Goal: Information Seeking & Learning: Learn about a topic

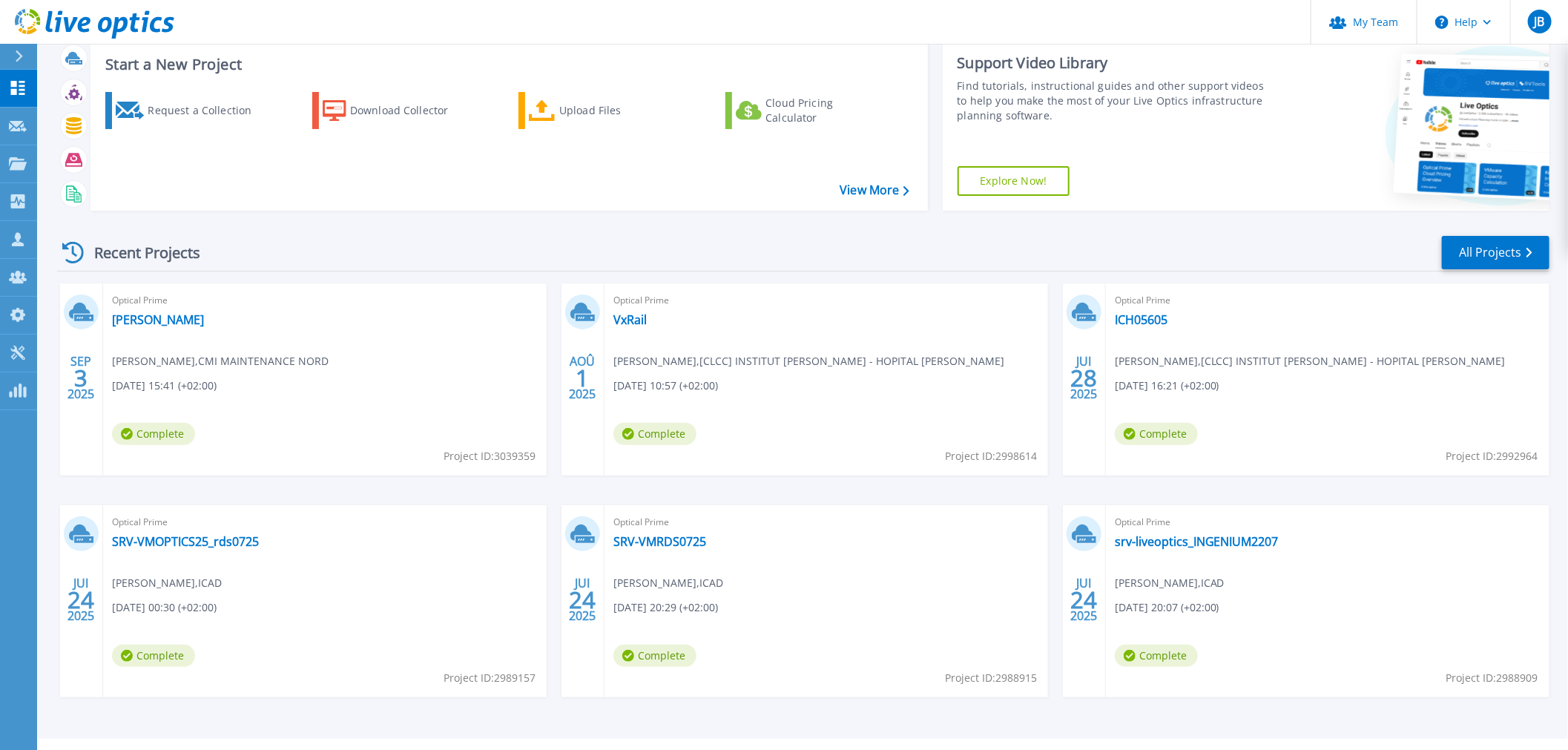
scroll to position [72, 0]
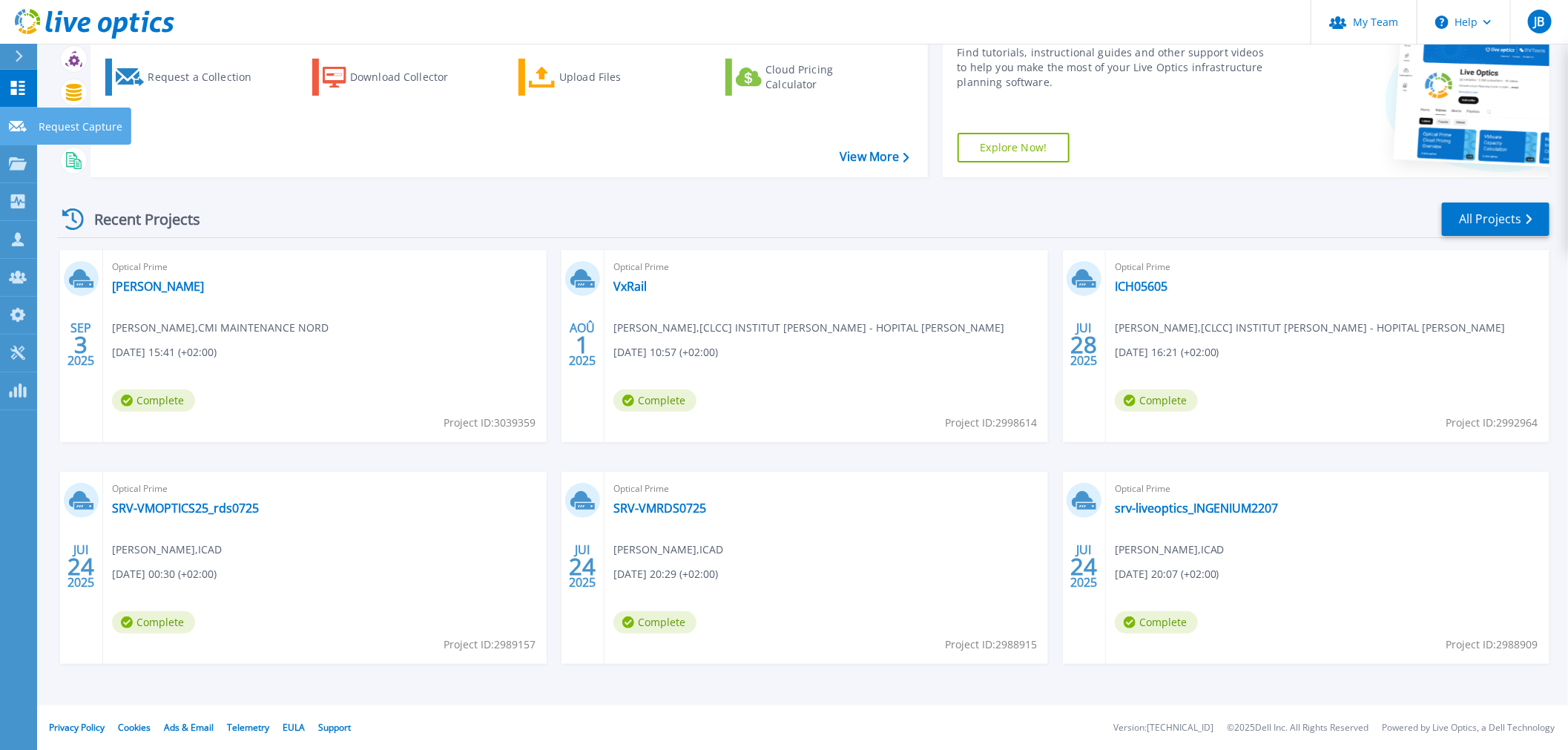
click at [10, 122] on icon at bounding box center [18, 126] width 18 height 11
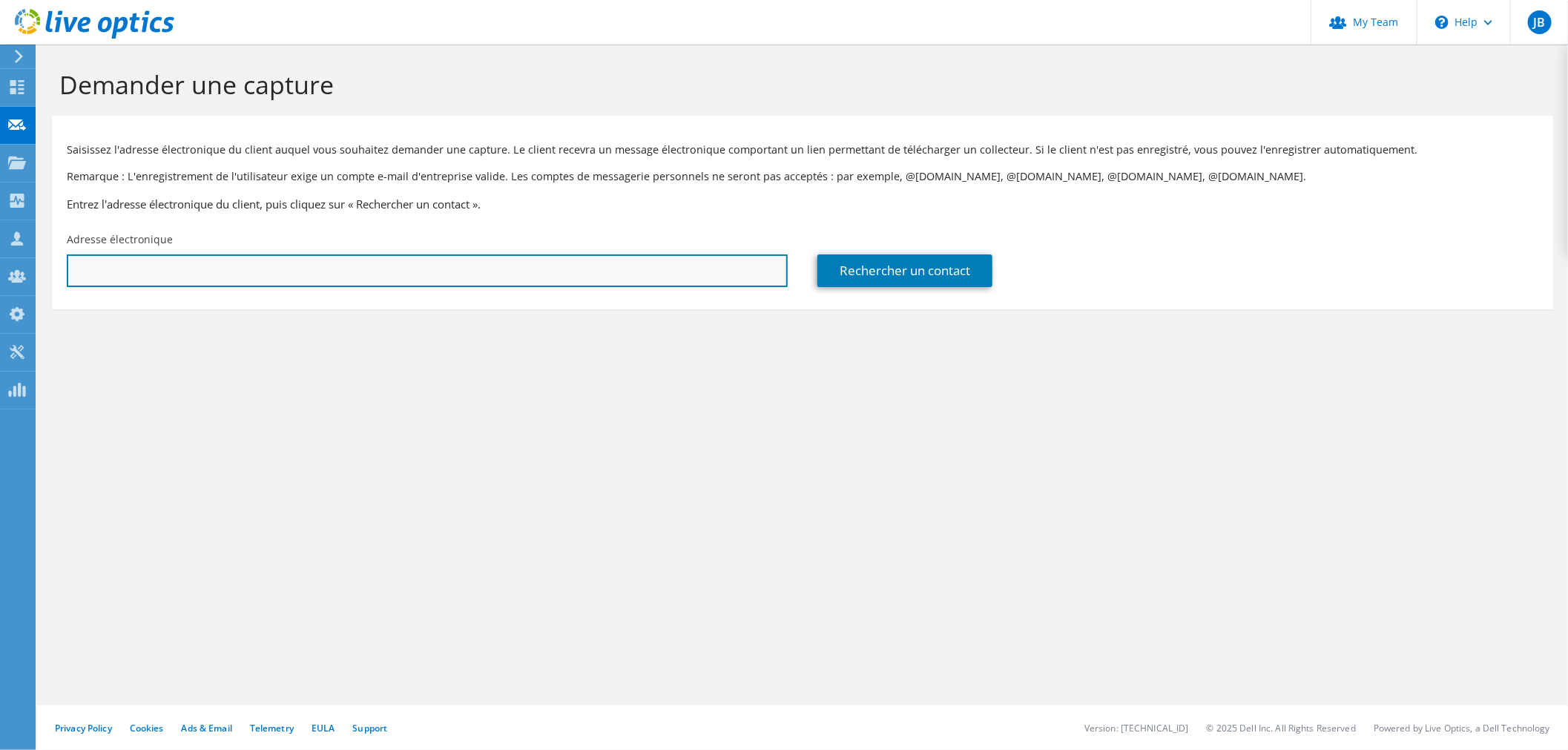
click at [345, 274] on input "text" at bounding box center [427, 270] width 721 height 33
paste input "pgarchery@uniformation.fr"
type input "pgarchery@uniformation.fr"
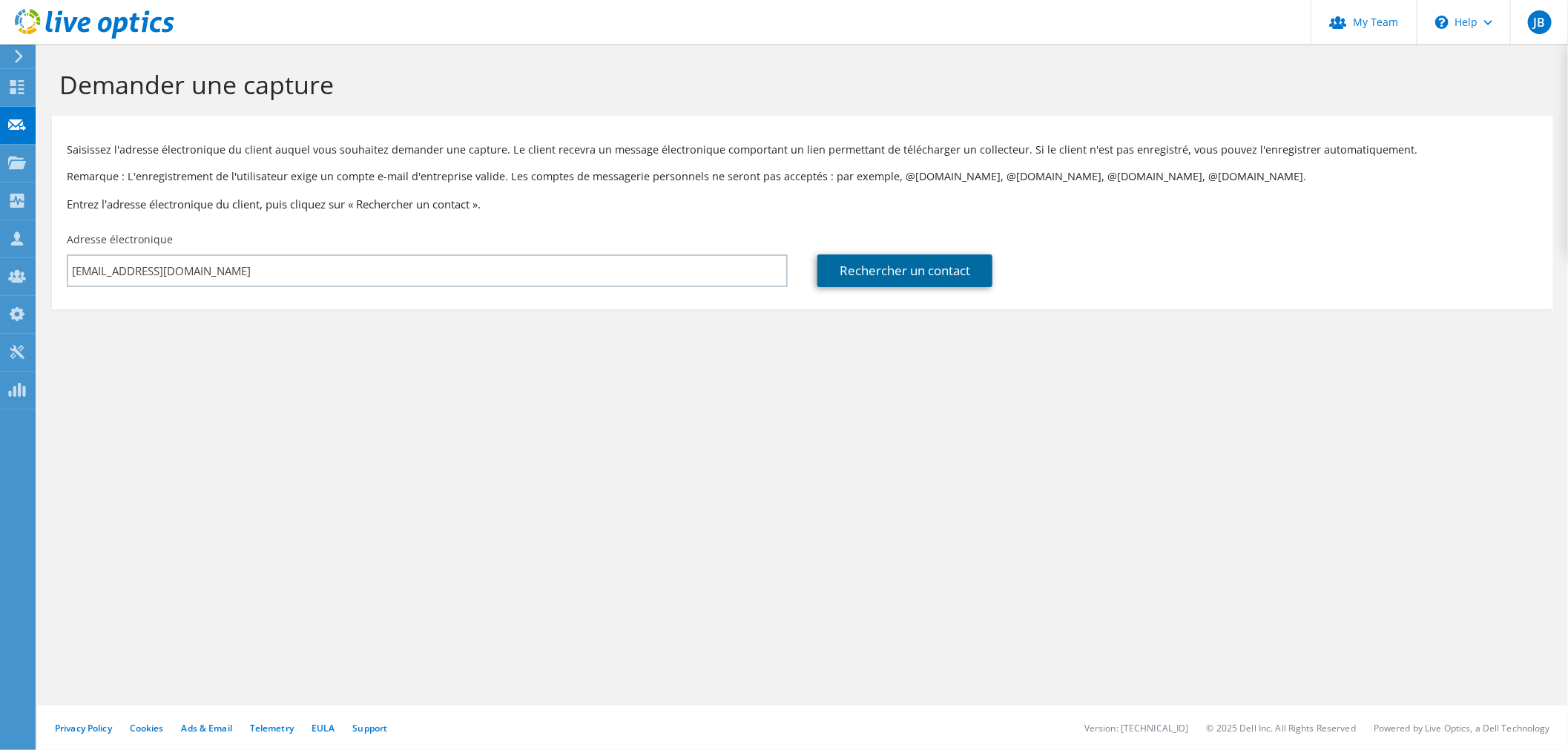
click at [915, 270] on link "Rechercher un contact" at bounding box center [905, 270] width 175 height 33
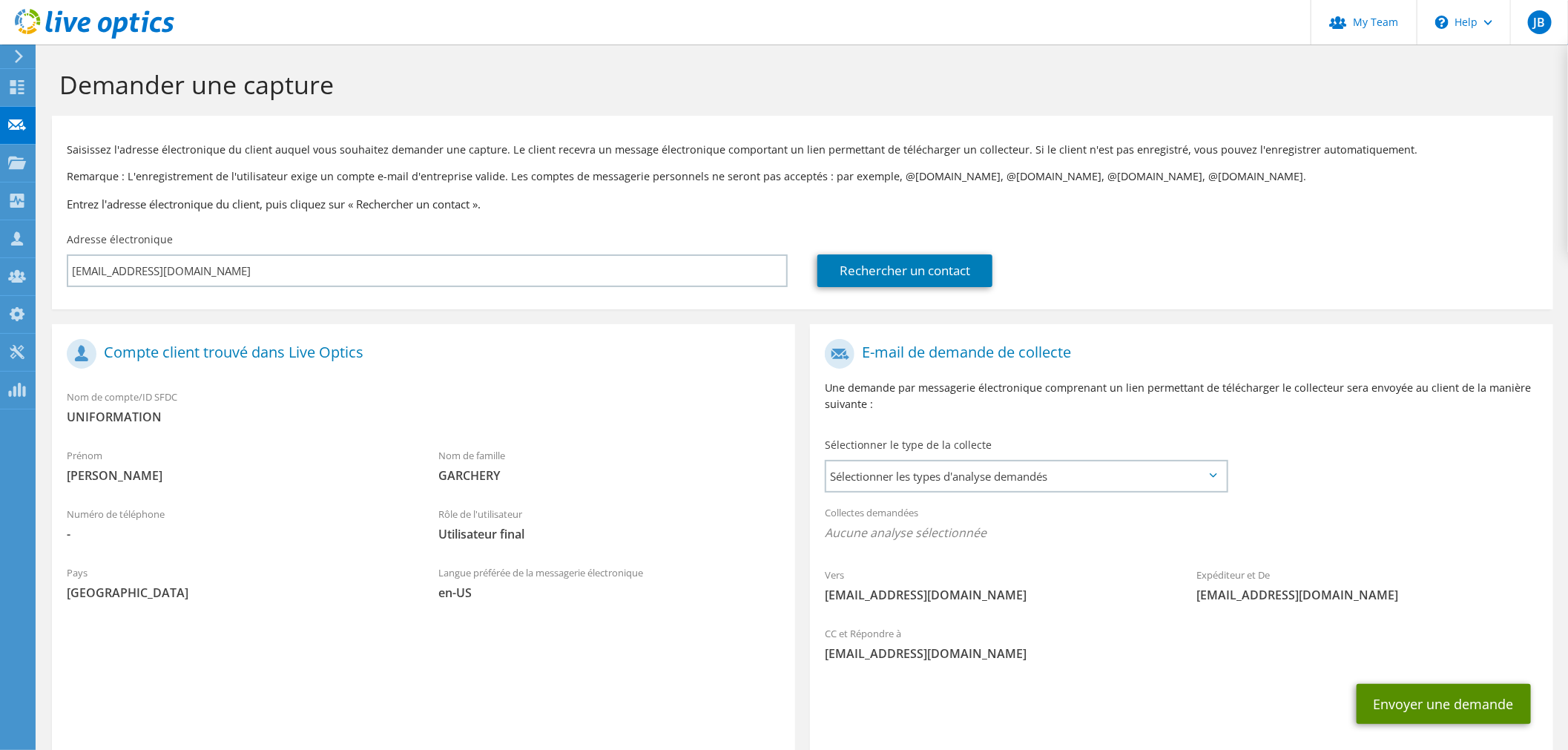
click at [1434, 709] on button "Envoyer une demande" at bounding box center [1444, 703] width 174 height 40
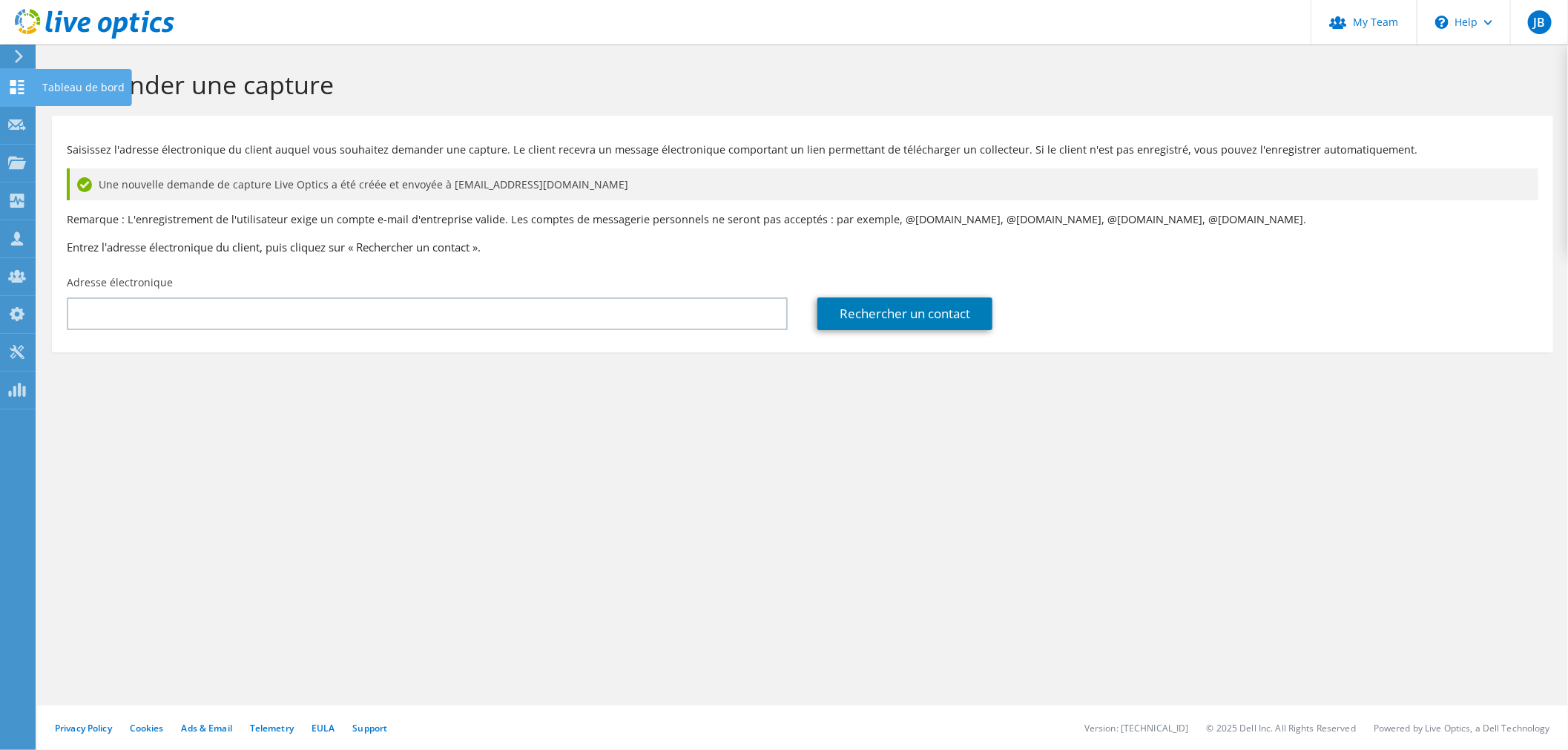
click at [20, 85] on use at bounding box center [18, 87] width 14 height 14
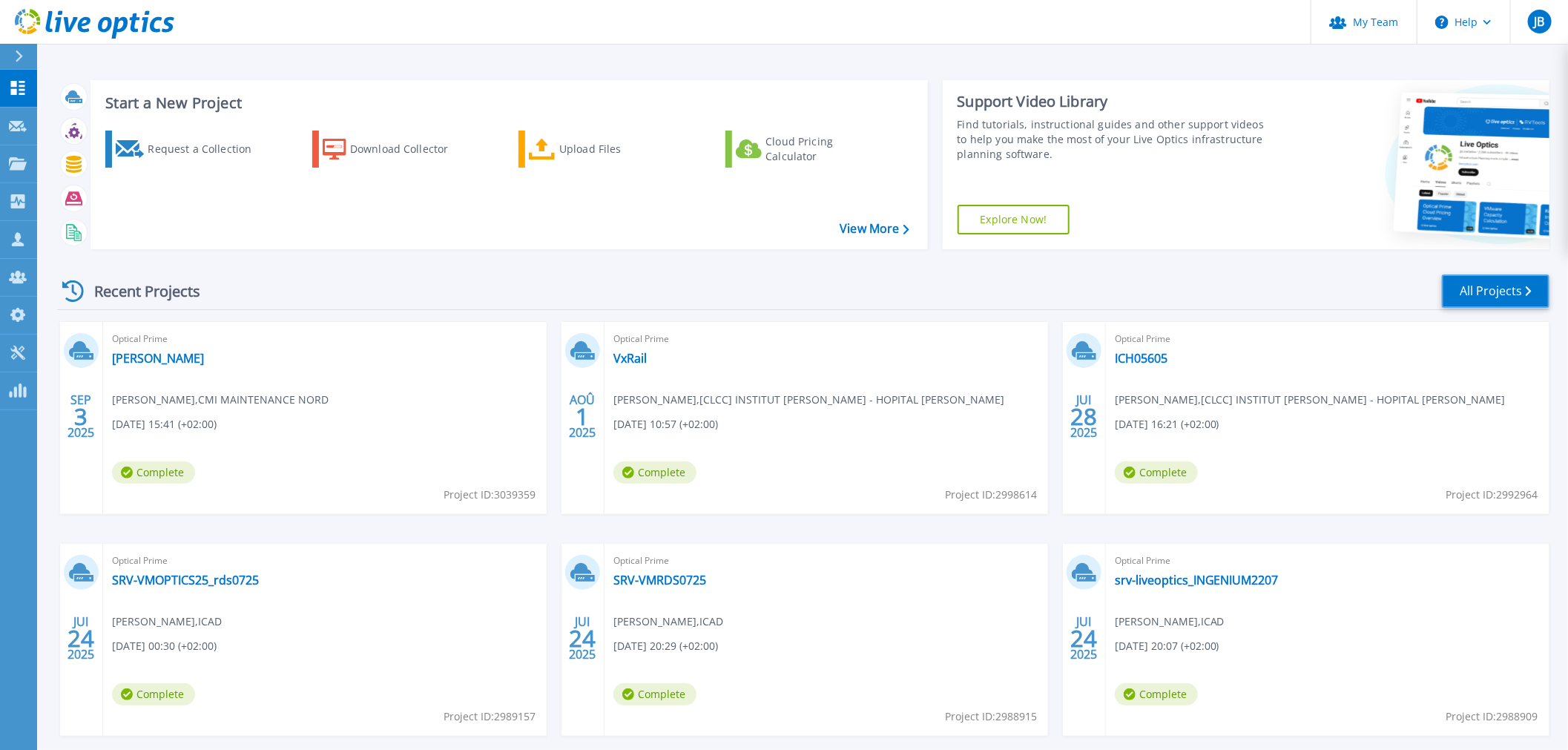
click at [1524, 293] on link "All Projects" at bounding box center [1495, 291] width 108 height 34
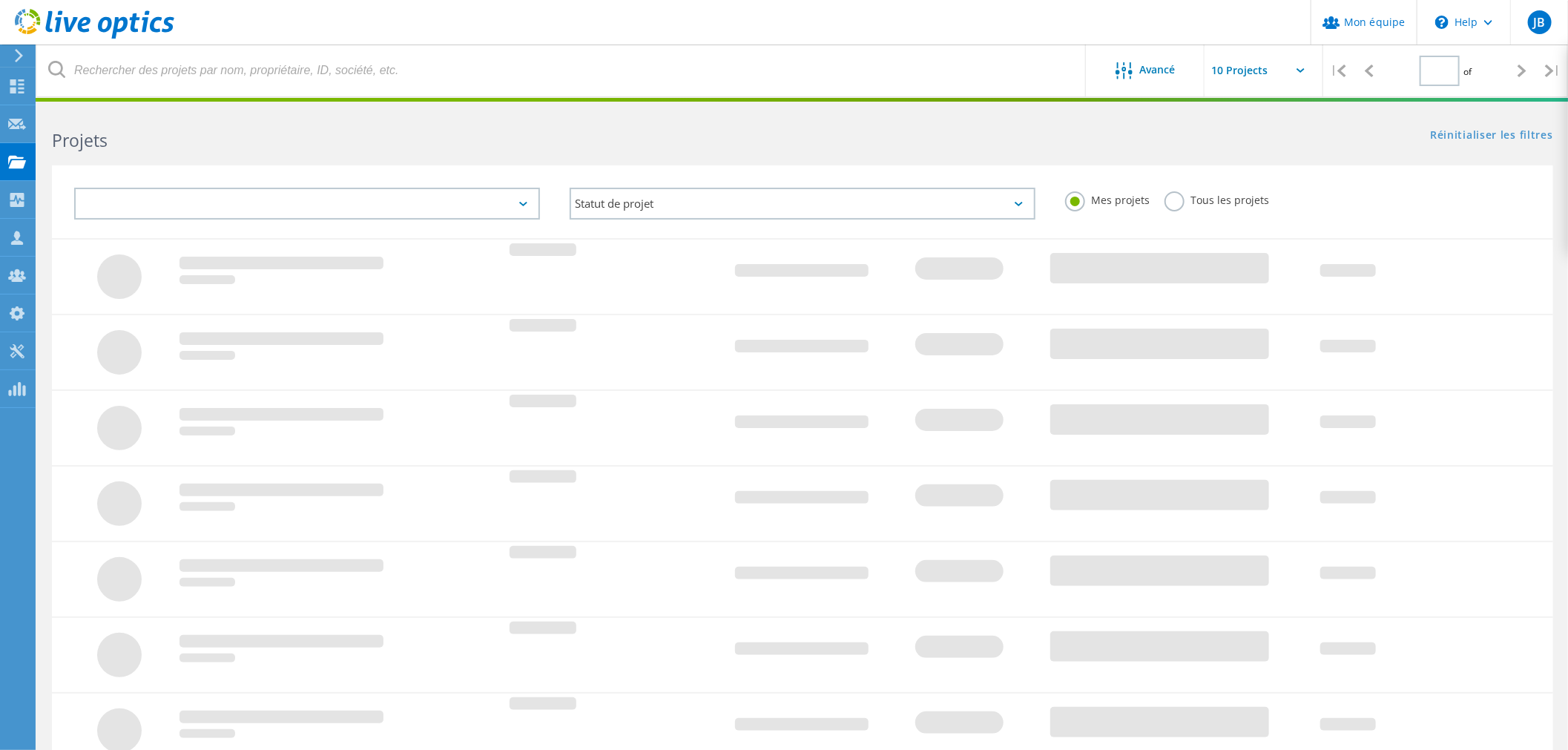
type input "1"
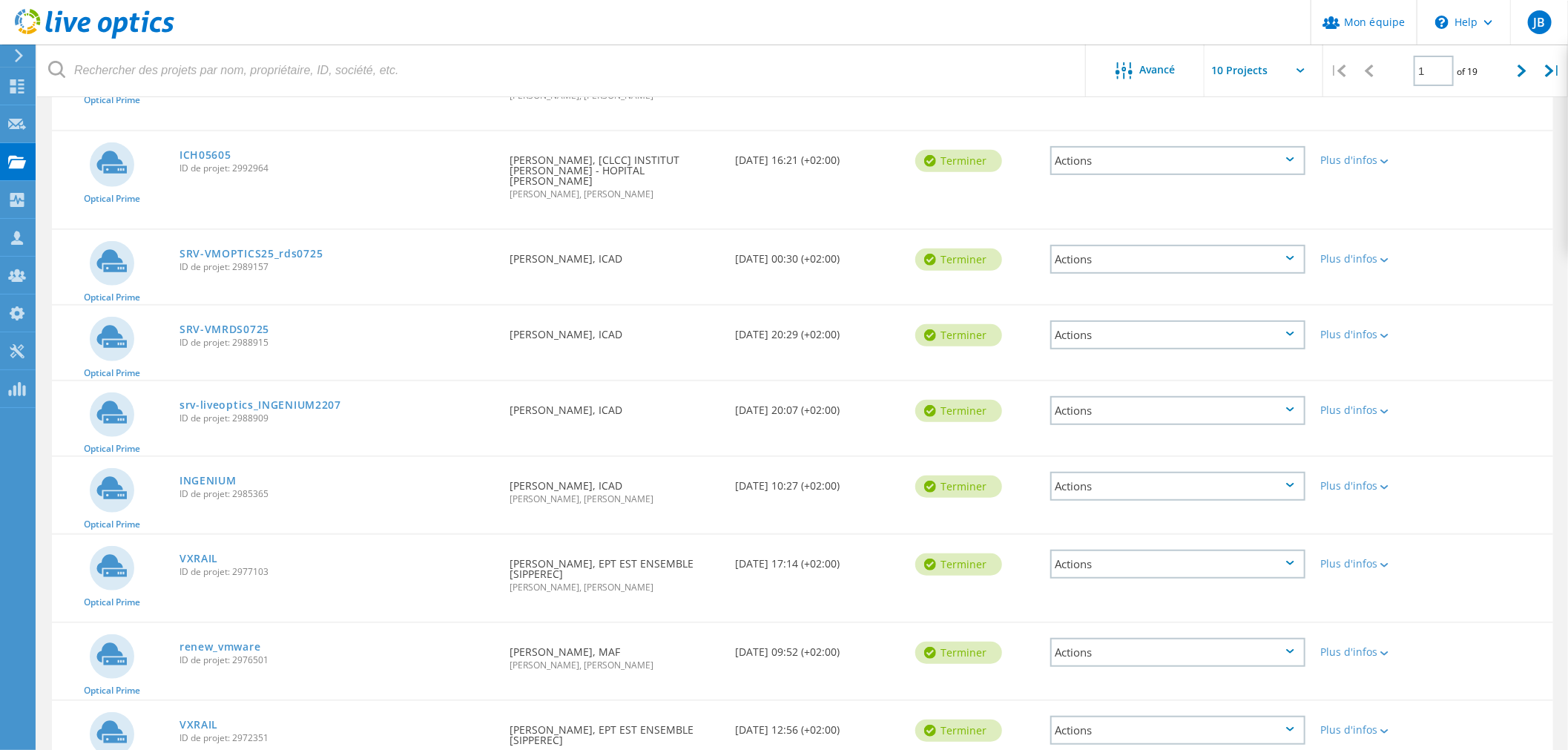
scroll to position [386, 0]
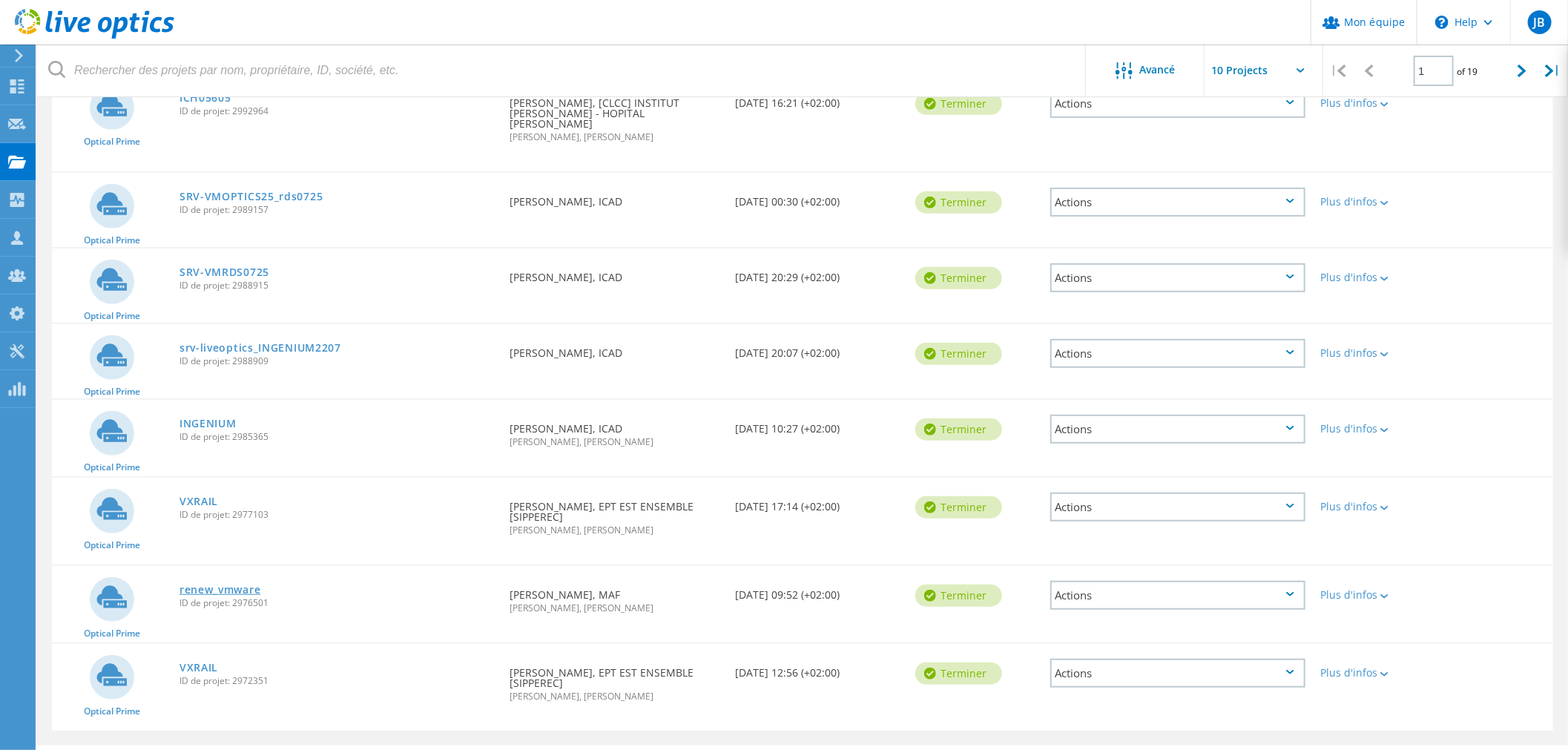
click at [228, 584] on link "renew_vmware" at bounding box center [220, 590] width 81 height 11
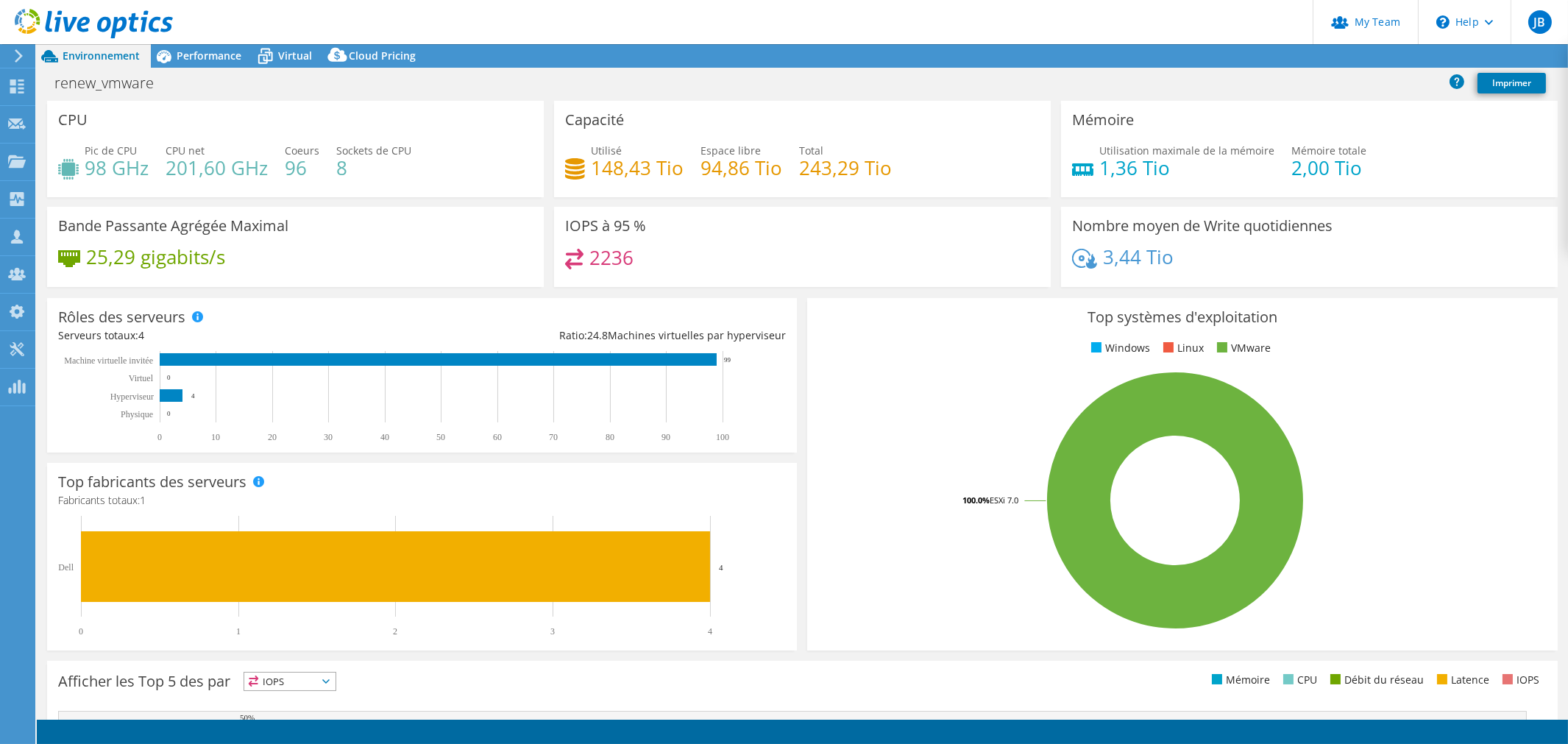
select select "USD"
click at [195, 48] on span "Performance" at bounding box center [208, 55] width 64 height 14
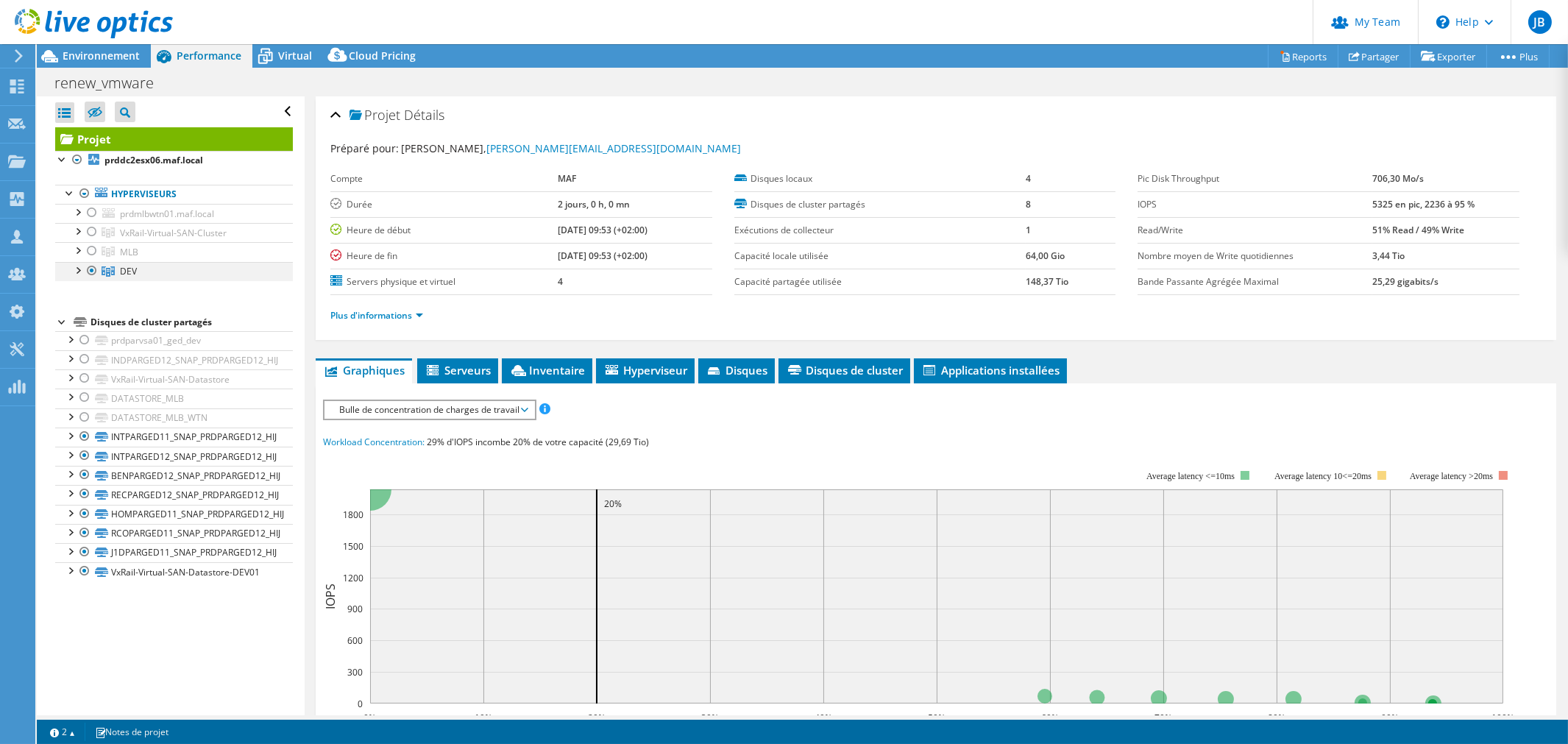
click at [78, 272] on div at bounding box center [77, 269] width 14 height 14
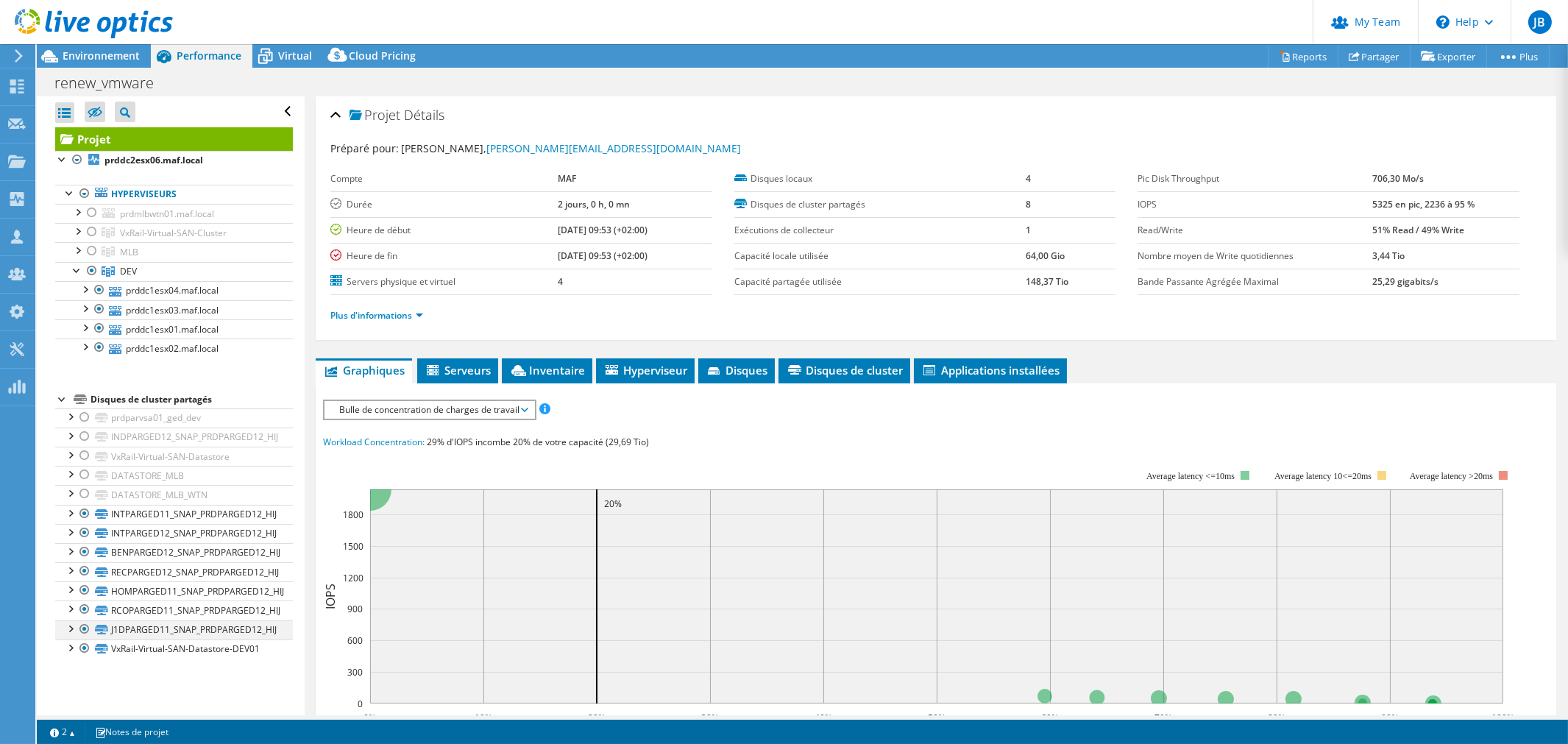
click at [85, 631] on div at bounding box center [84, 628] width 14 height 17
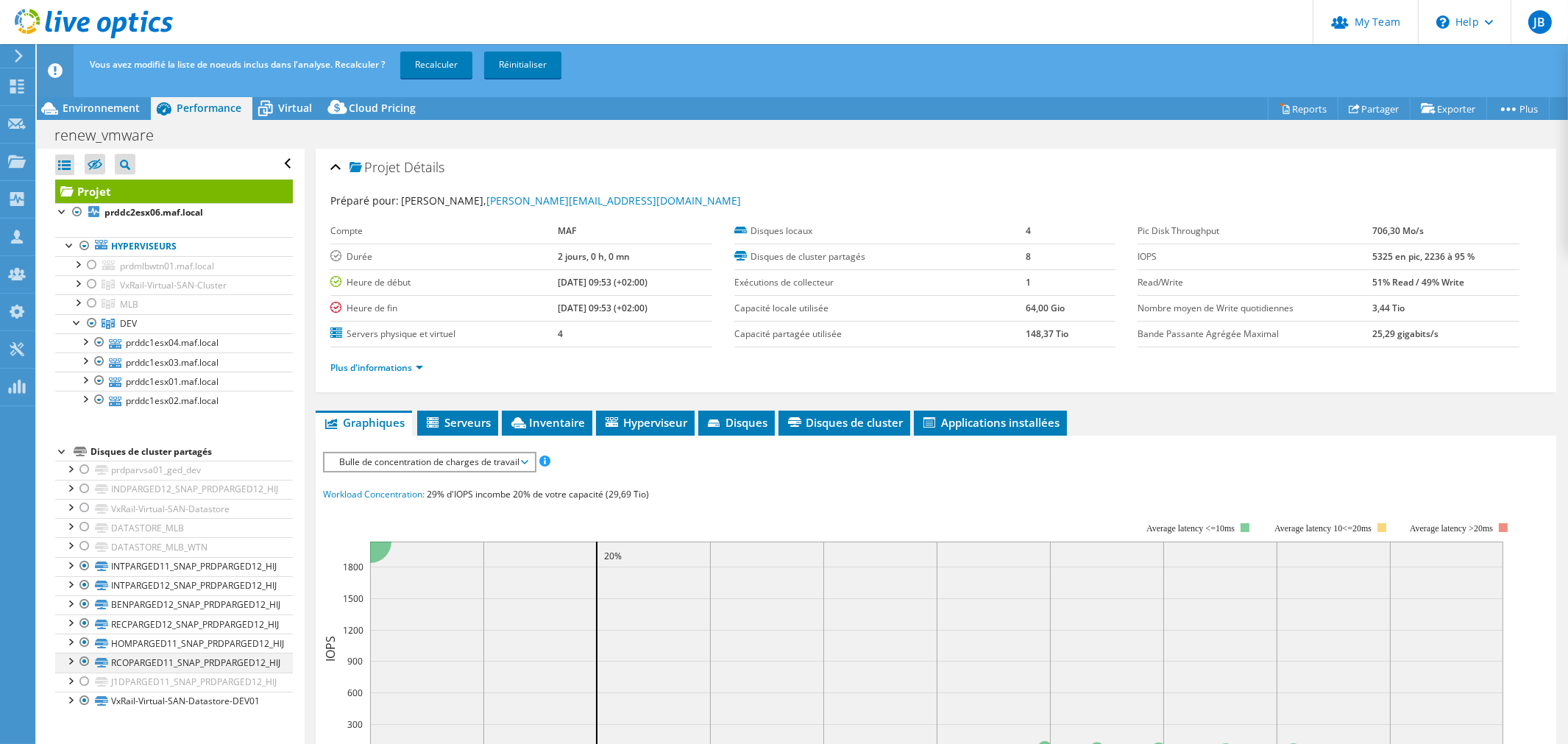
click at [86, 664] on div at bounding box center [84, 661] width 14 height 17
click at [84, 647] on div at bounding box center [84, 642] width 14 height 17
click at [86, 623] on div at bounding box center [84, 623] width 14 height 17
click at [87, 604] on div at bounding box center [84, 603] width 14 height 17
click at [84, 586] on div at bounding box center [84, 584] width 14 height 17
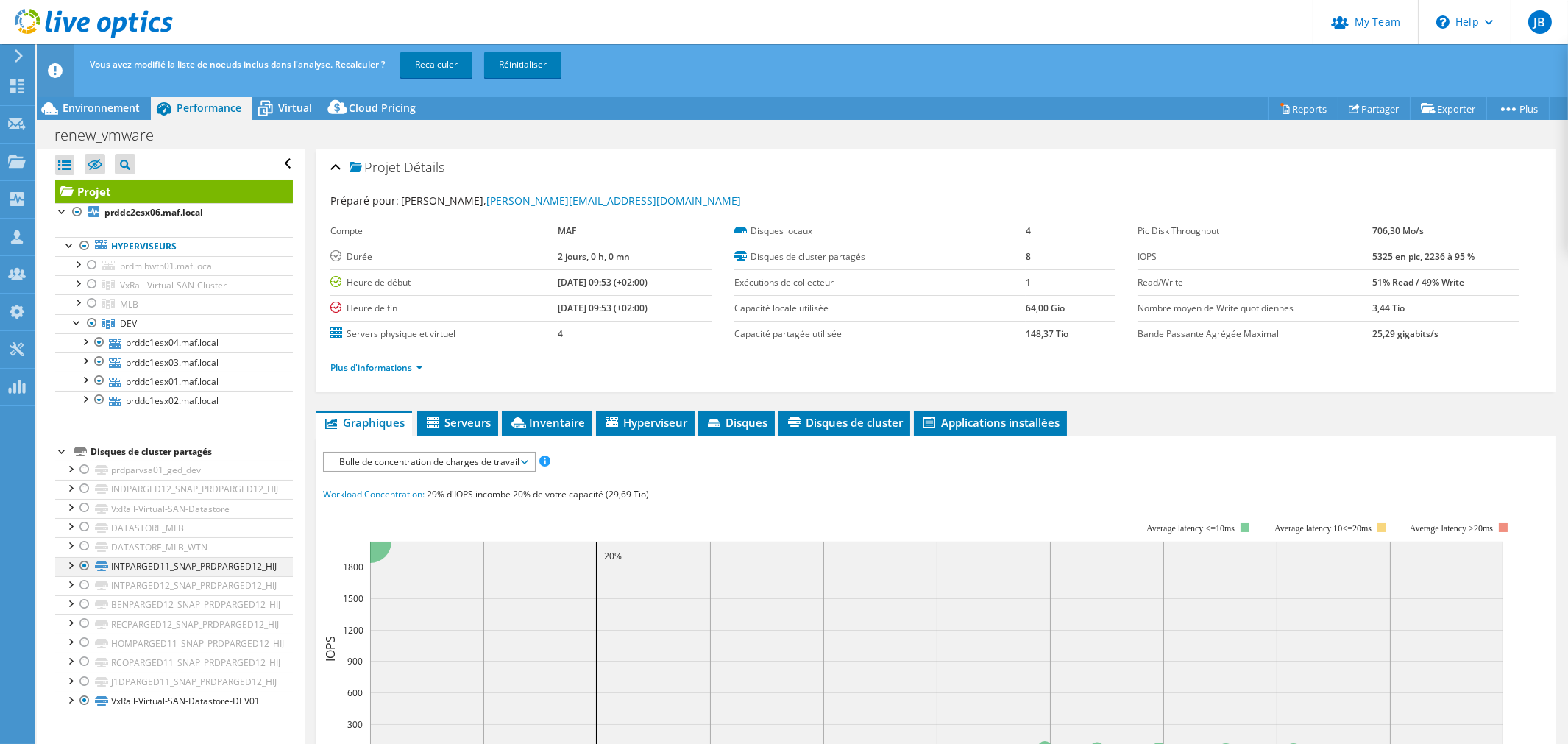
click at [83, 564] on div at bounding box center [84, 565] width 14 height 17
click at [429, 68] on link "Recalculer" at bounding box center [436, 64] width 72 height 27
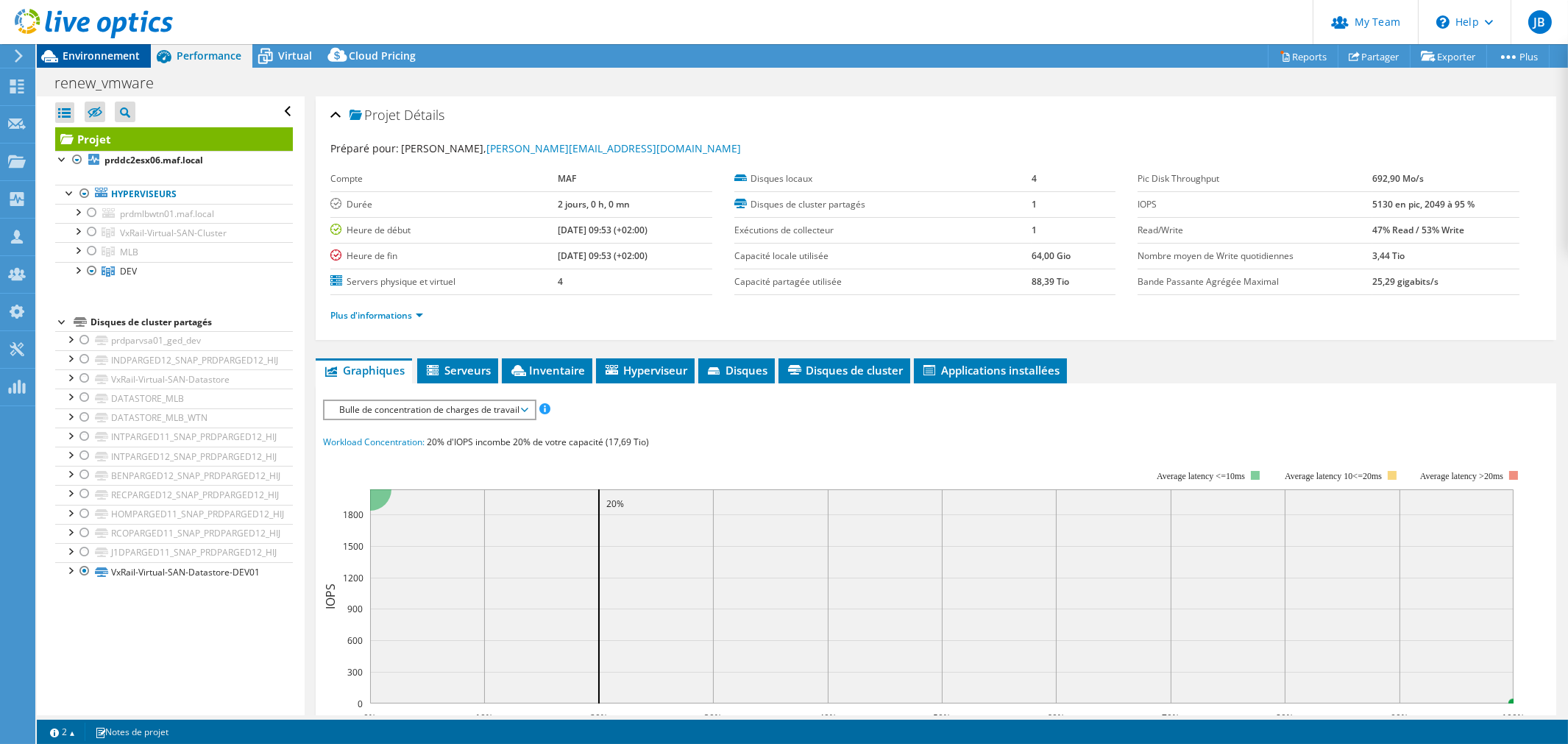
click at [105, 53] on span "Environnement" at bounding box center [102, 55] width 77 height 14
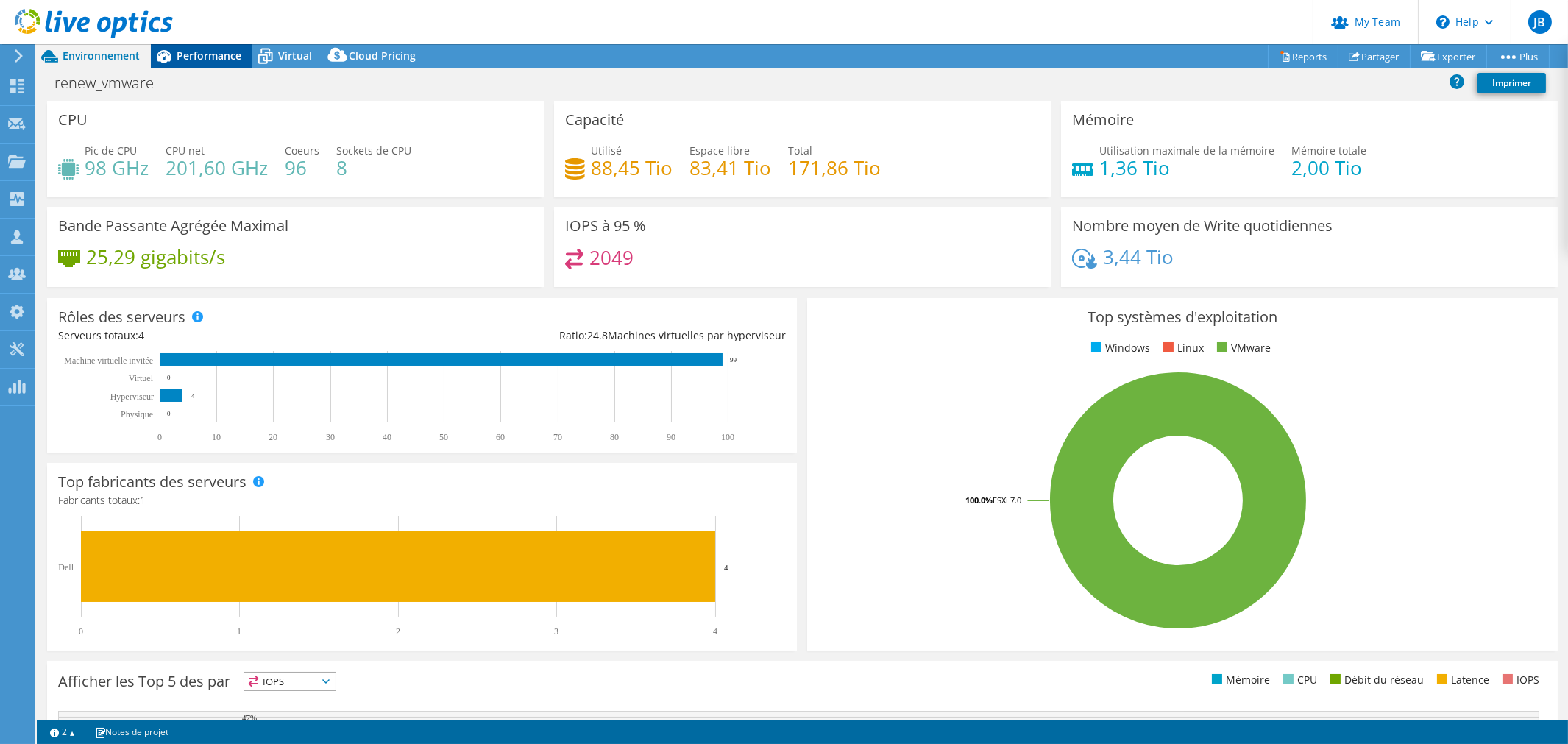
click at [208, 48] on span "Performance" at bounding box center [208, 55] width 64 height 14
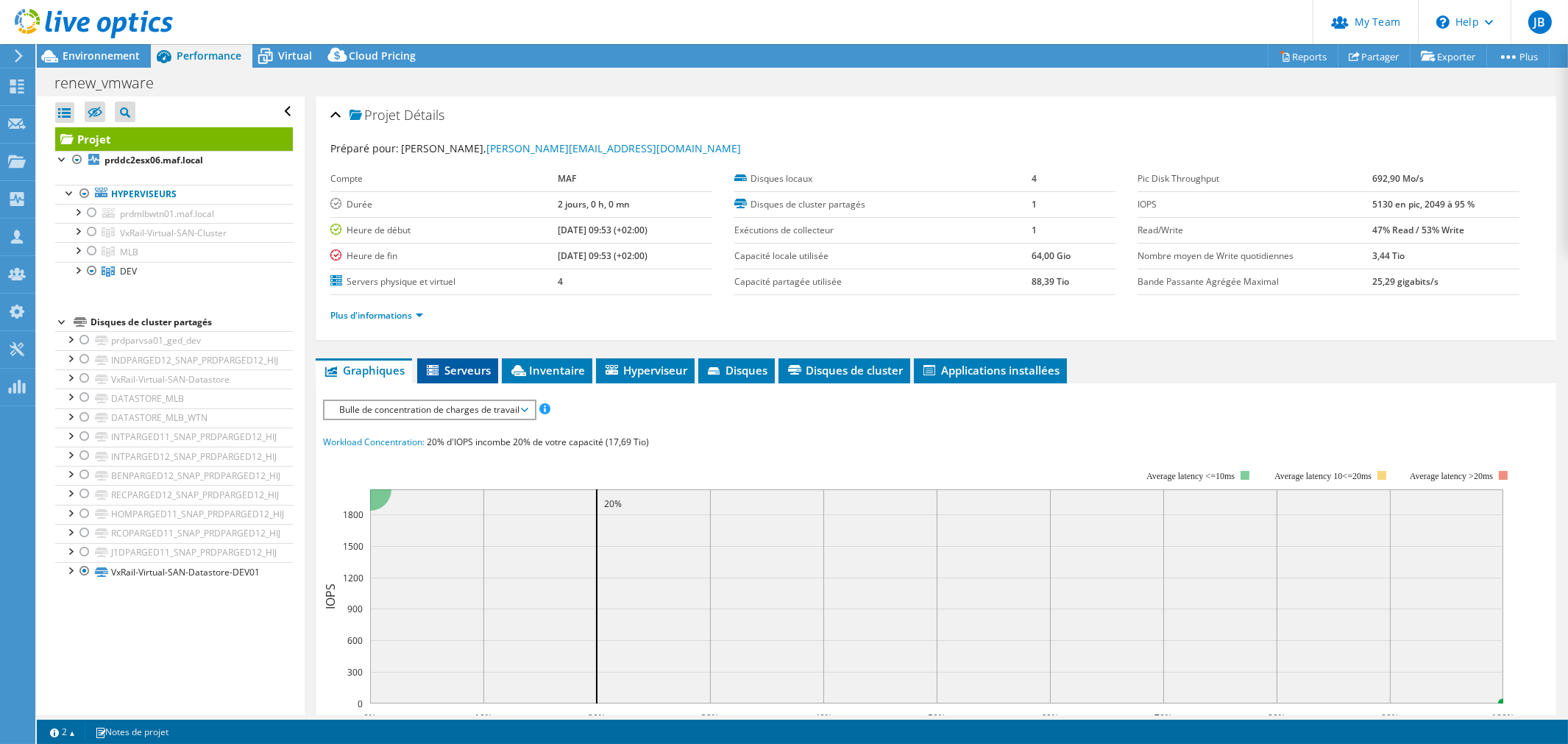
click at [467, 361] on li "Serveurs" at bounding box center [457, 370] width 81 height 25
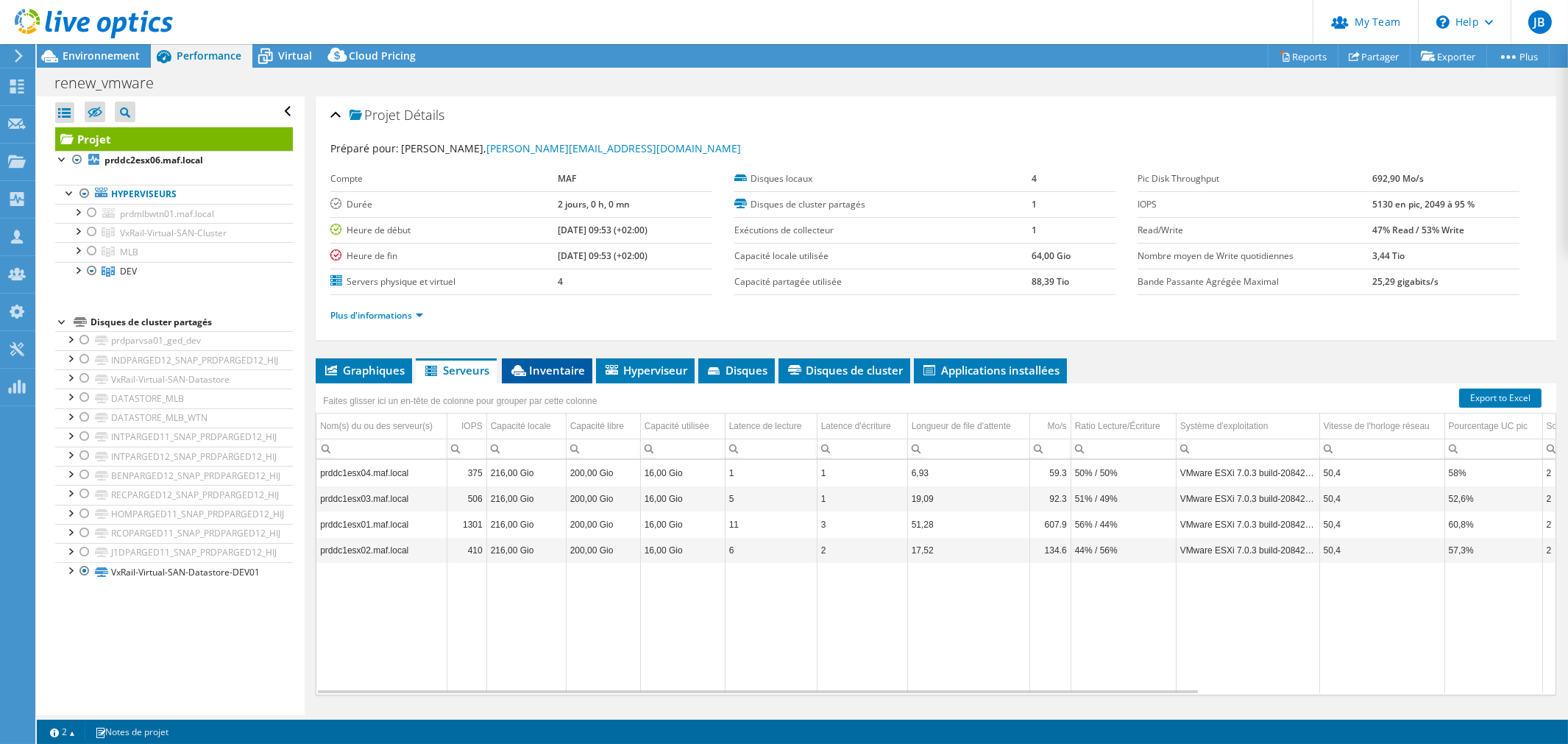
click at [522, 363] on span "Inventaire" at bounding box center [547, 370] width 76 height 14
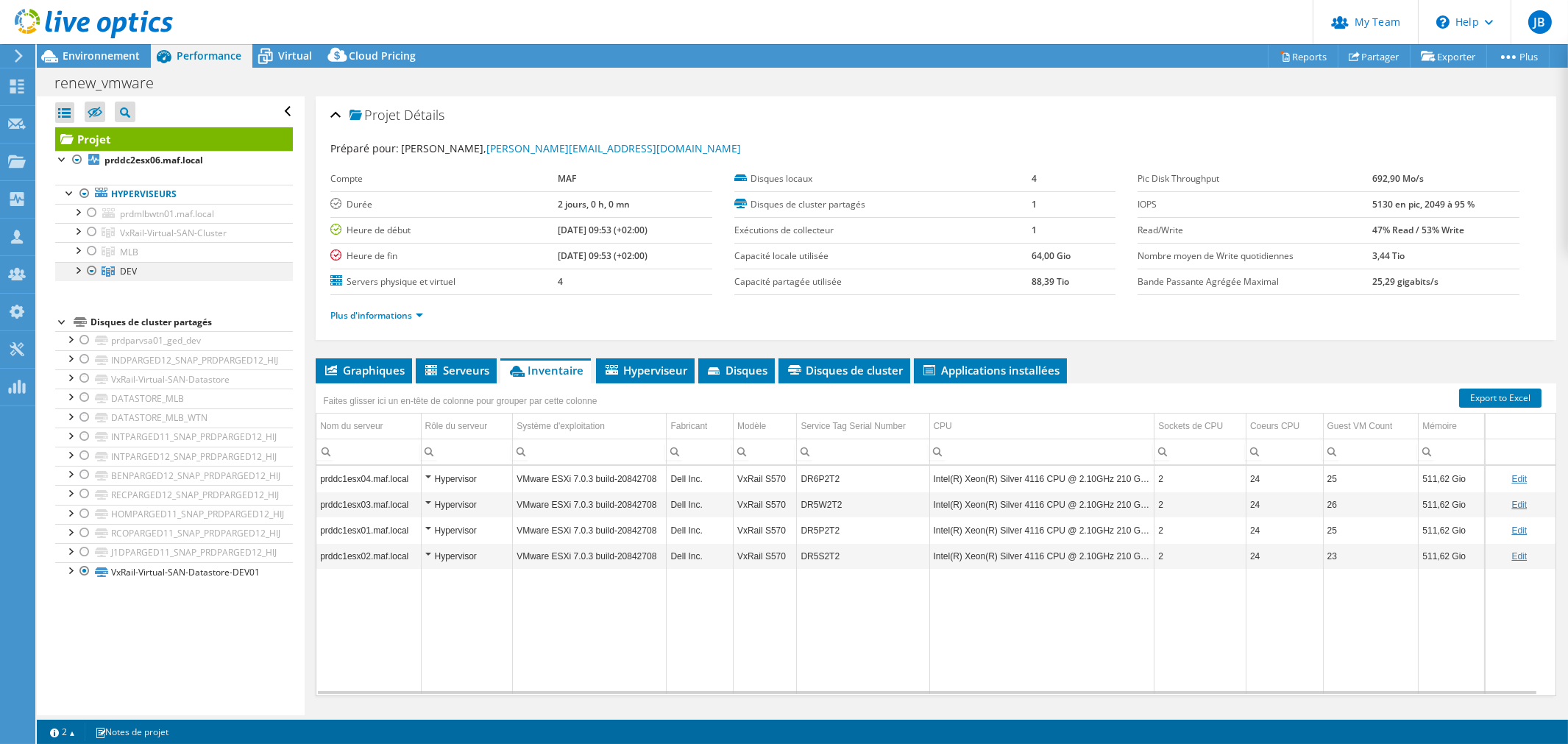
click at [92, 264] on div at bounding box center [92, 270] width 14 height 17
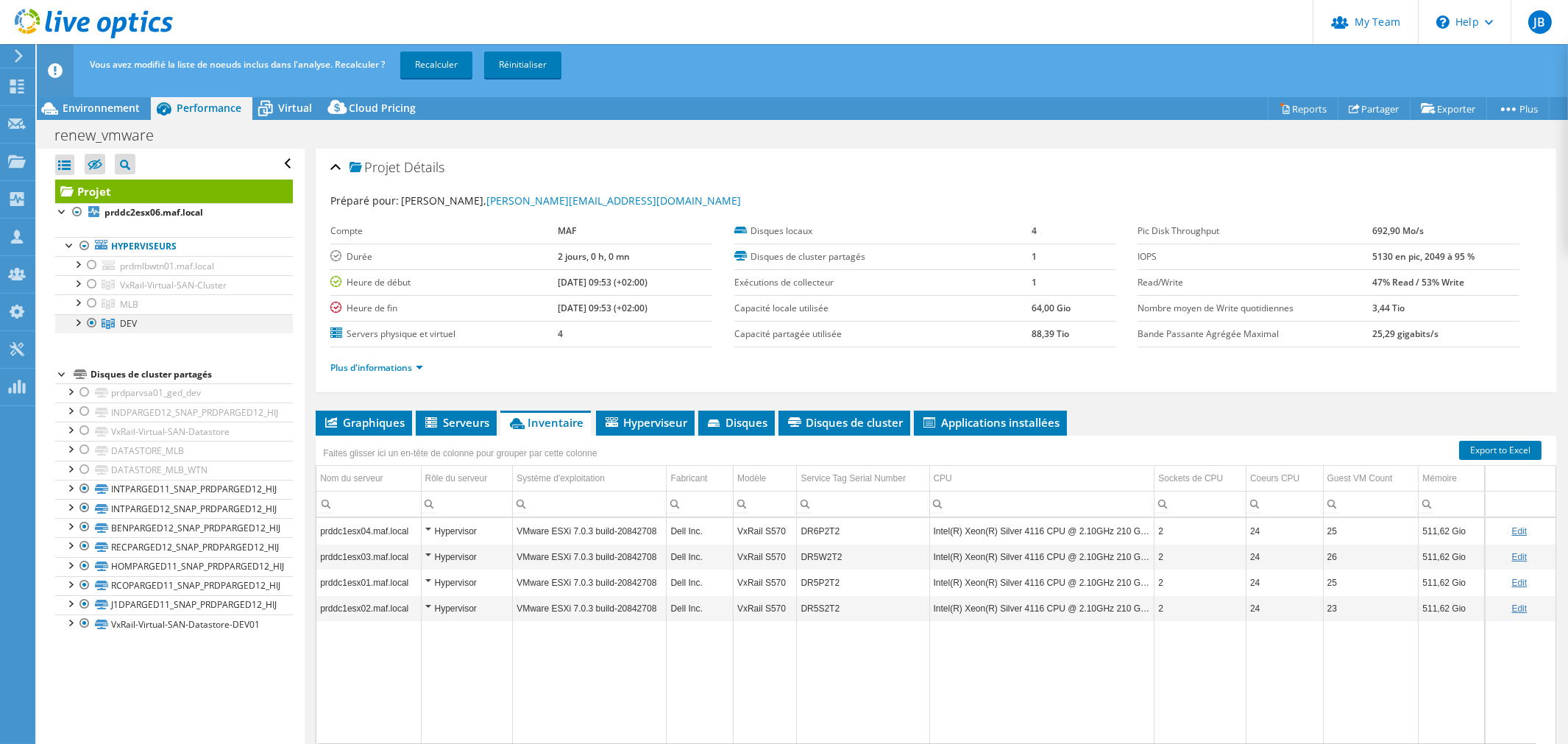
click at [91, 324] on div at bounding box center [92, 323] width 14 height 17
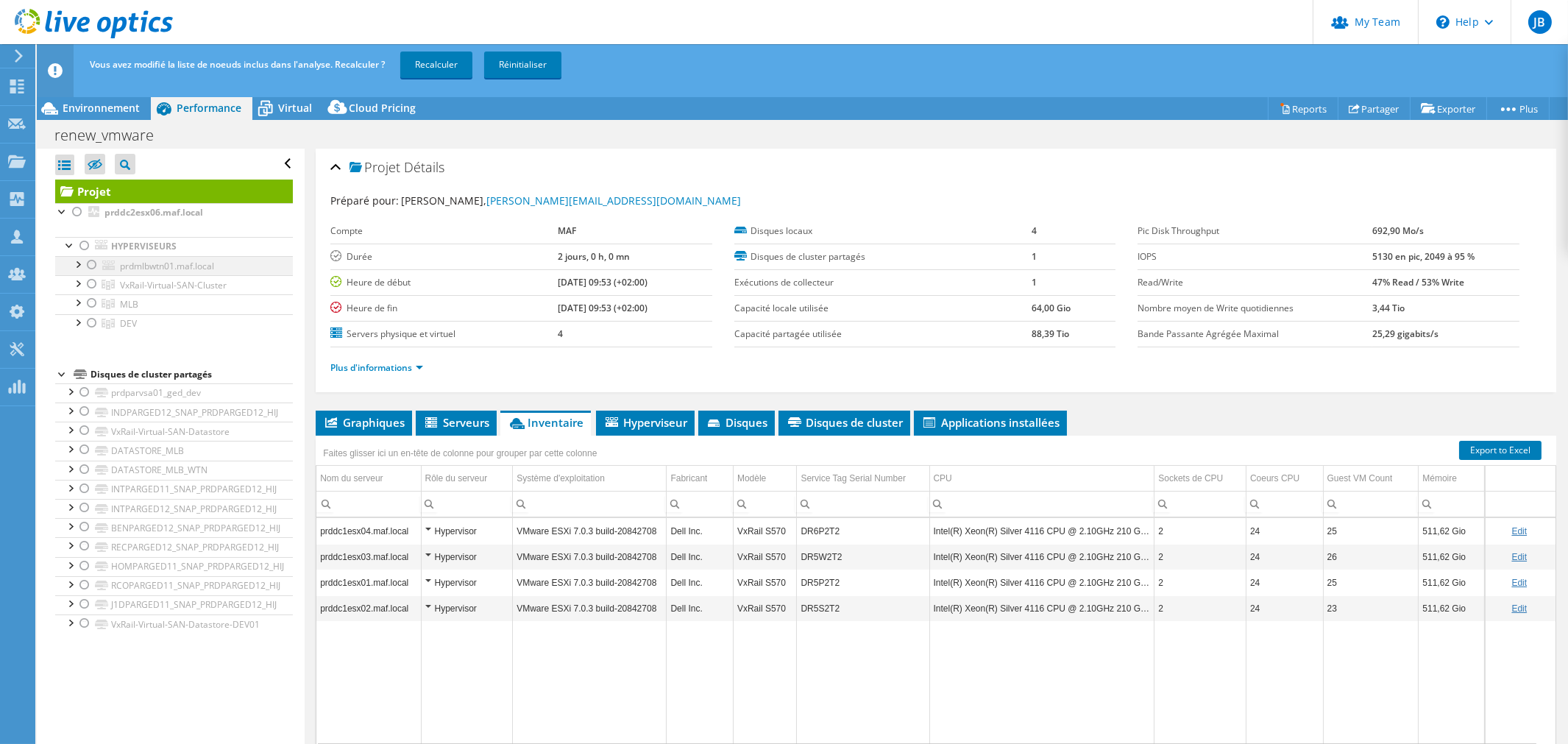
click at [95, 268] on div at bounding box center [92, 264] width 14 height 17
click at [77, 266] on div at bounding box center [77, 263] width 14 height 14
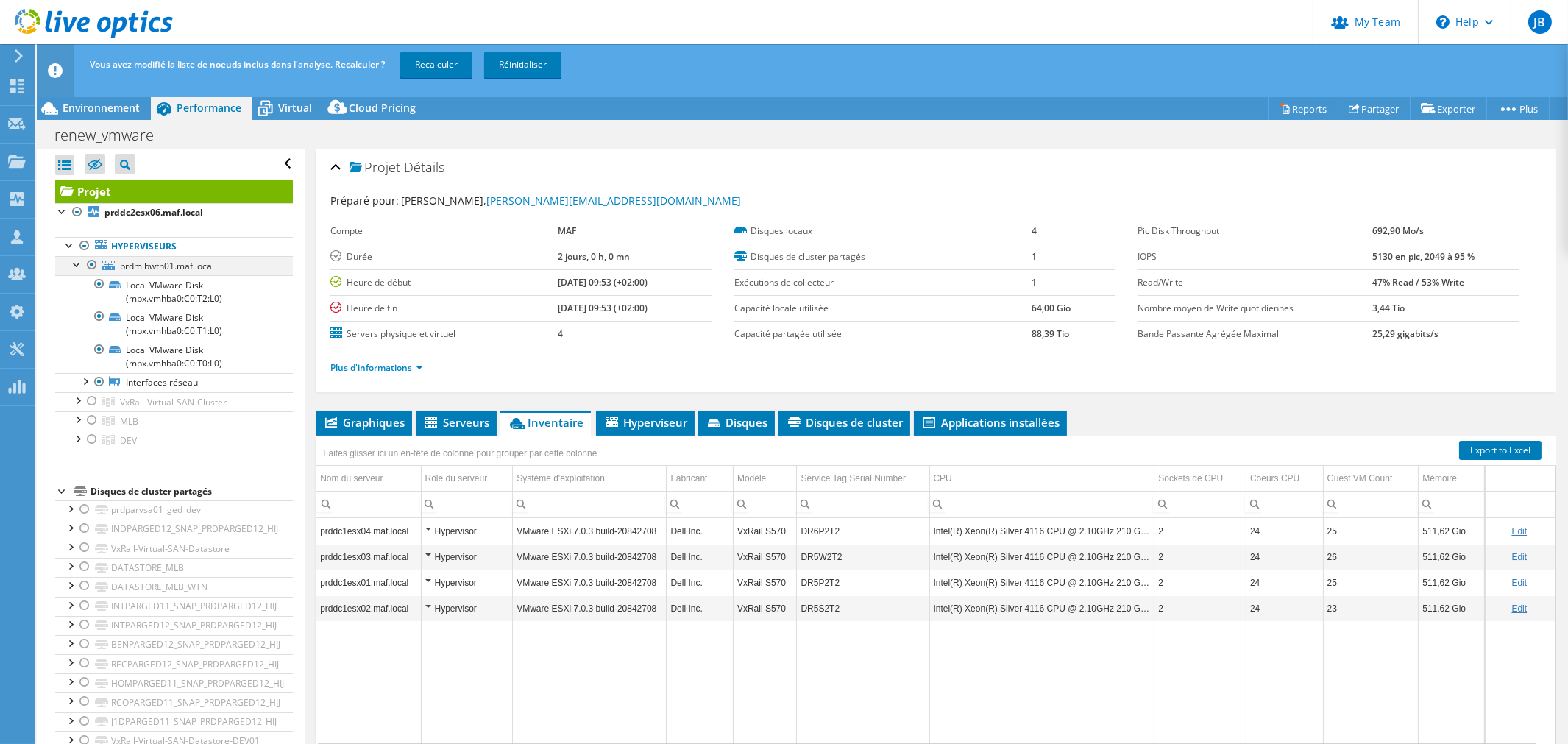
click at [77, 266] on div at bounding box center [77, 263] width 14 height 14
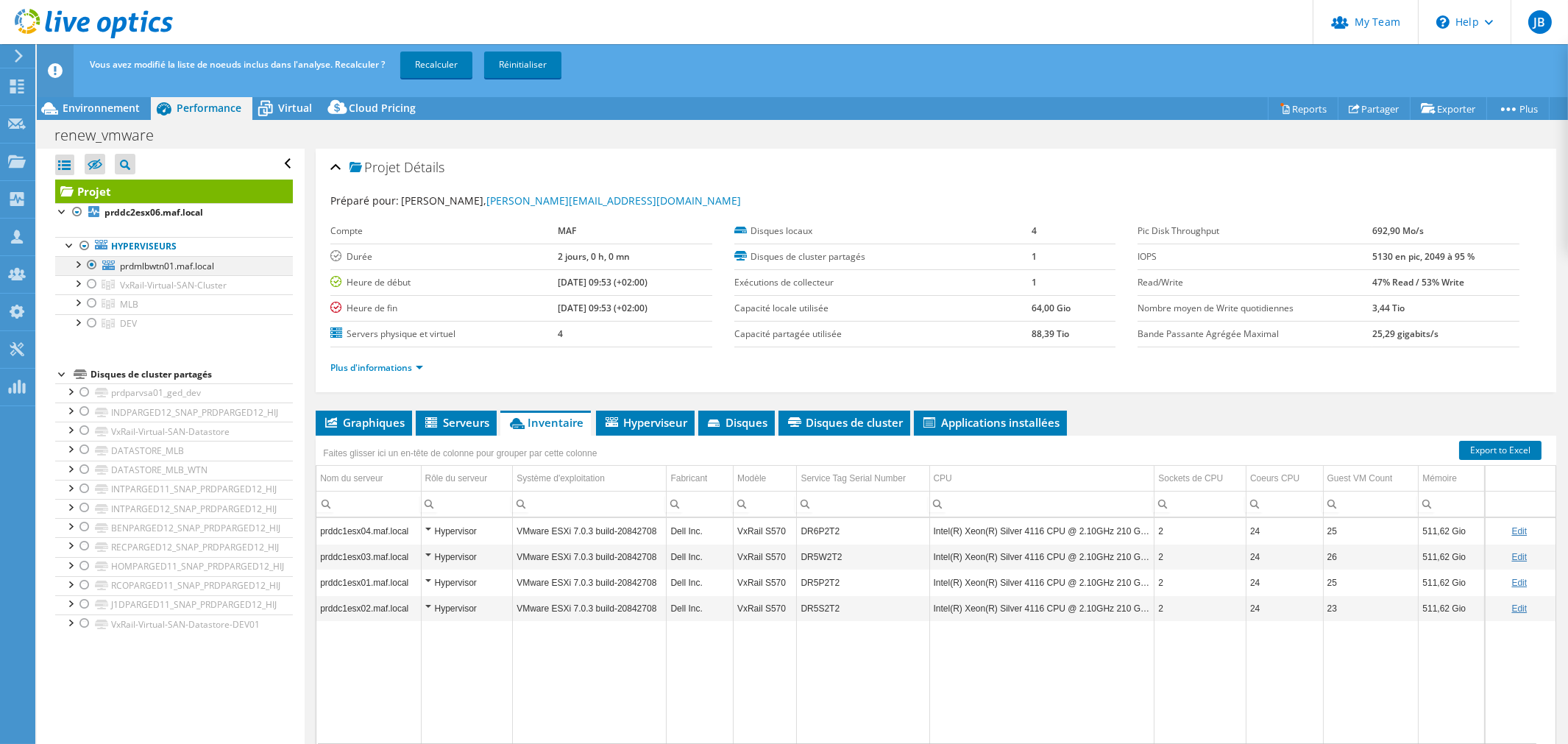
click at [92, 268] on div at bounding box center [92, 264] width 14 height 17
click at [92, 283] on div at bounding box center [92, 283] width 14 height 17
click at [81, 285] on div at bounding box center [77, 282] width 14 height 14
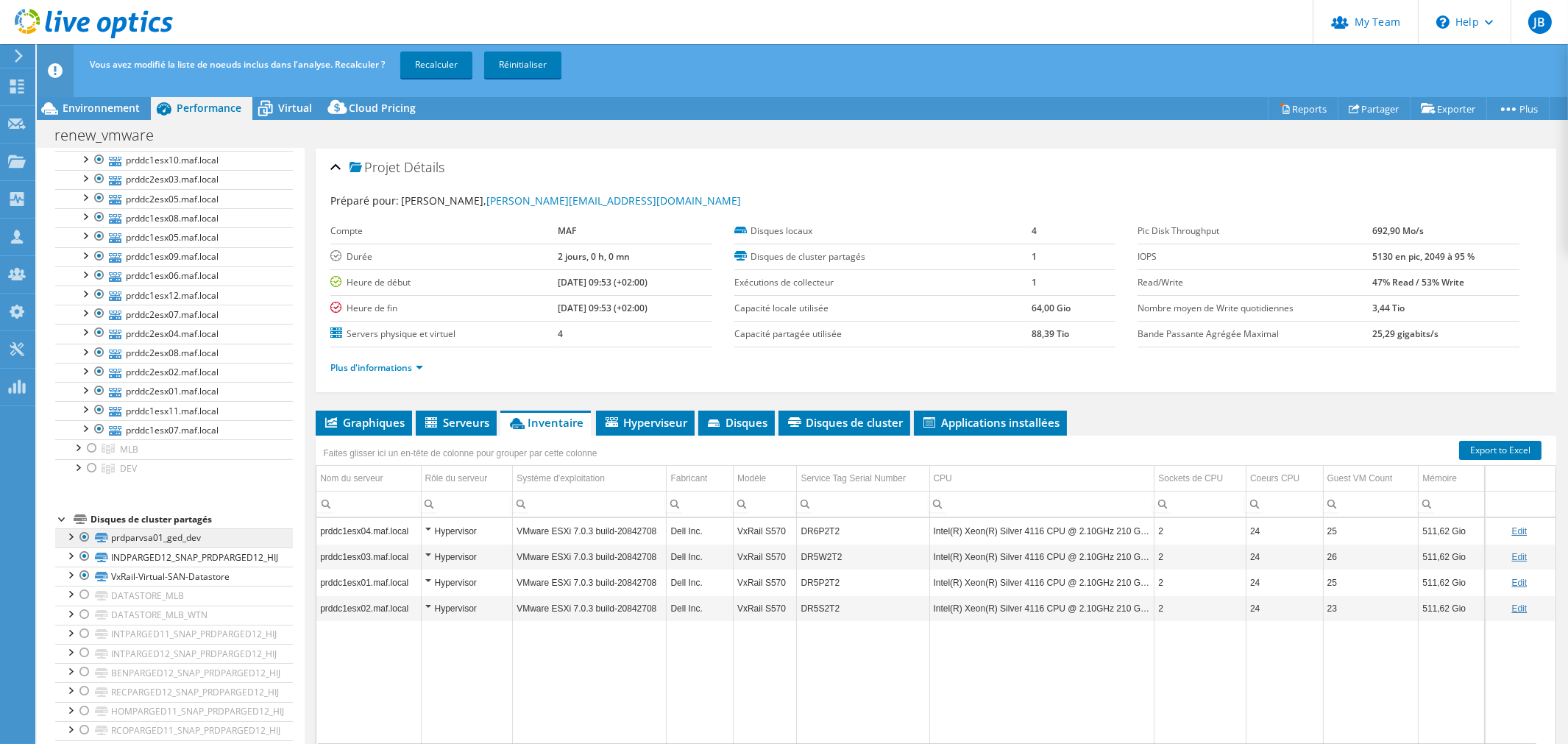
scroll to position [195, 0]
click at [86, 527] on div at bounding box center [84, 526] width 14 height 17
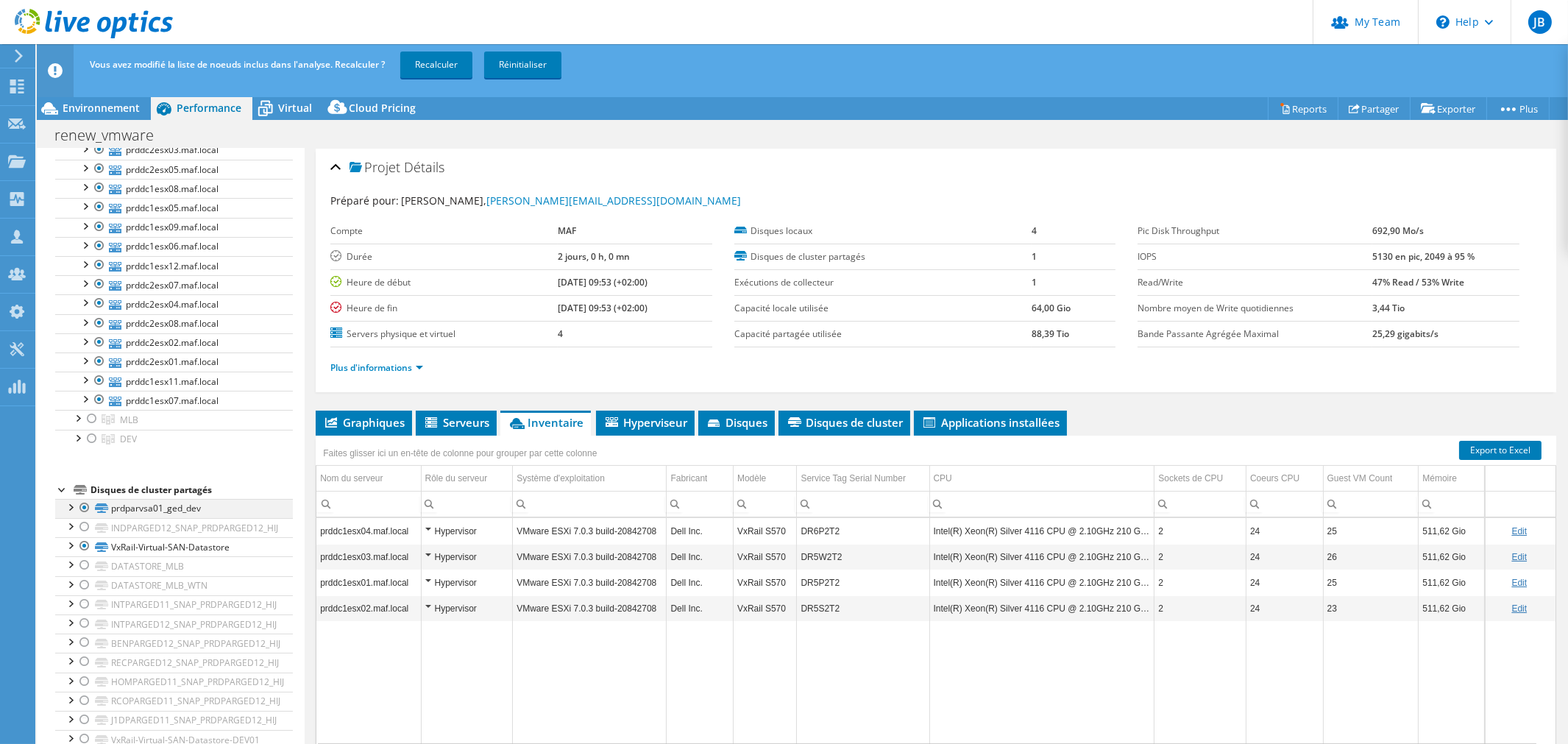
click at [84, 508] on div at bounding box center [84, 507] width 14 height 17
click at [430, 64] on link "Recalculer" at bounding box center [436, 64] width 72 height 27
click at [107, 111] on span "Environnement" at bounding box center [102, 108] width 77 height 14
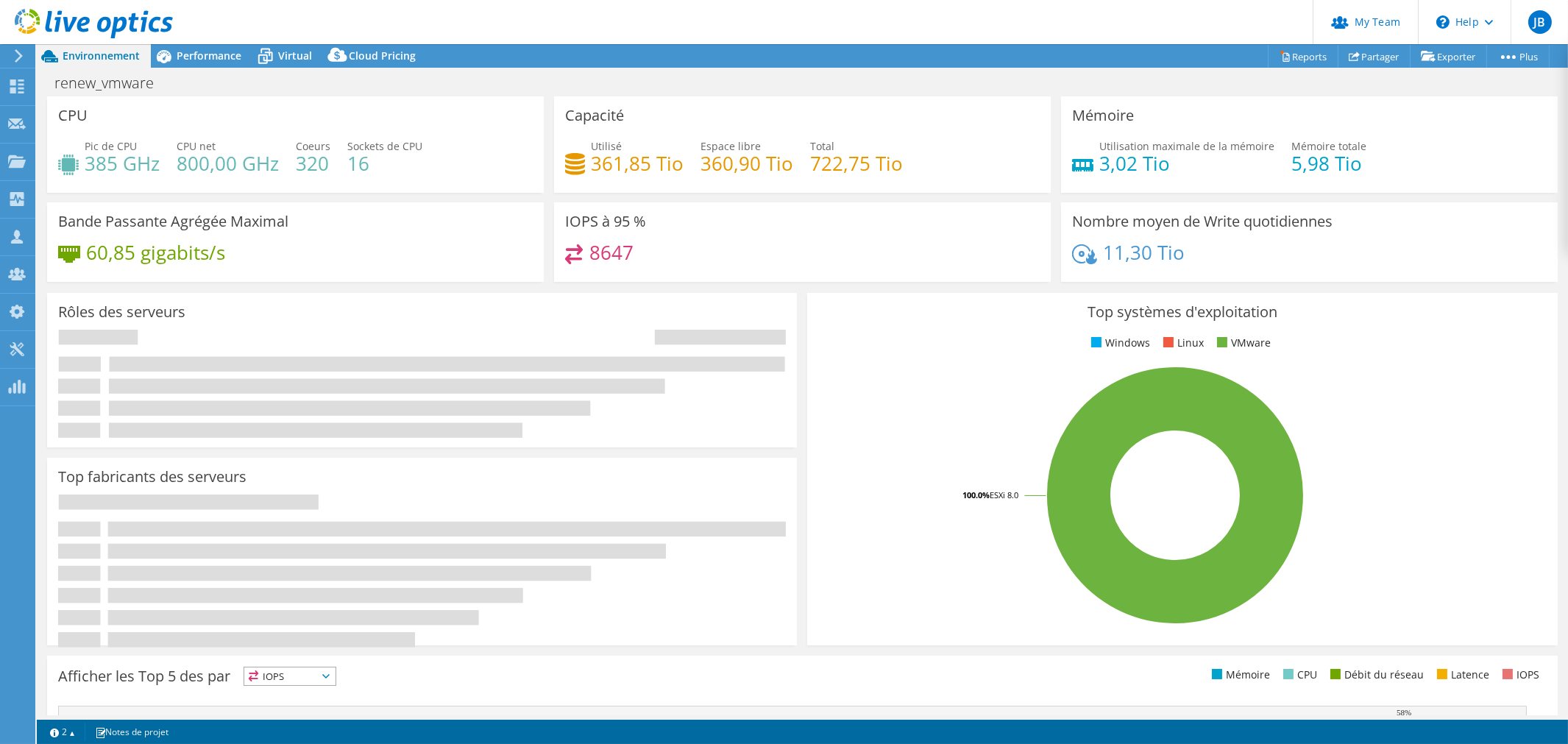
scroll to position [0, 0]
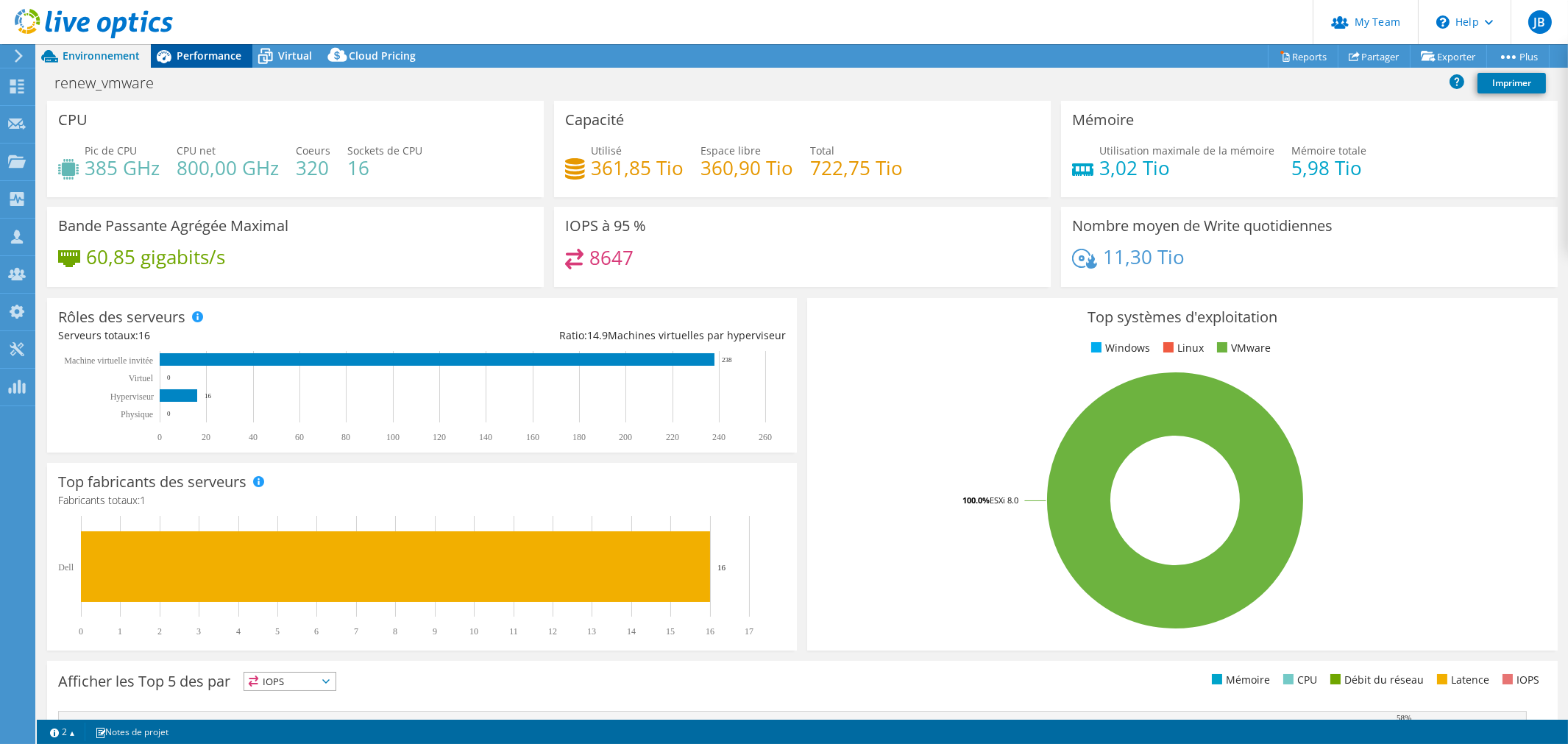
click at [211, 52] on span "Performance" at bounding box center [208, 55] width 64 height 14
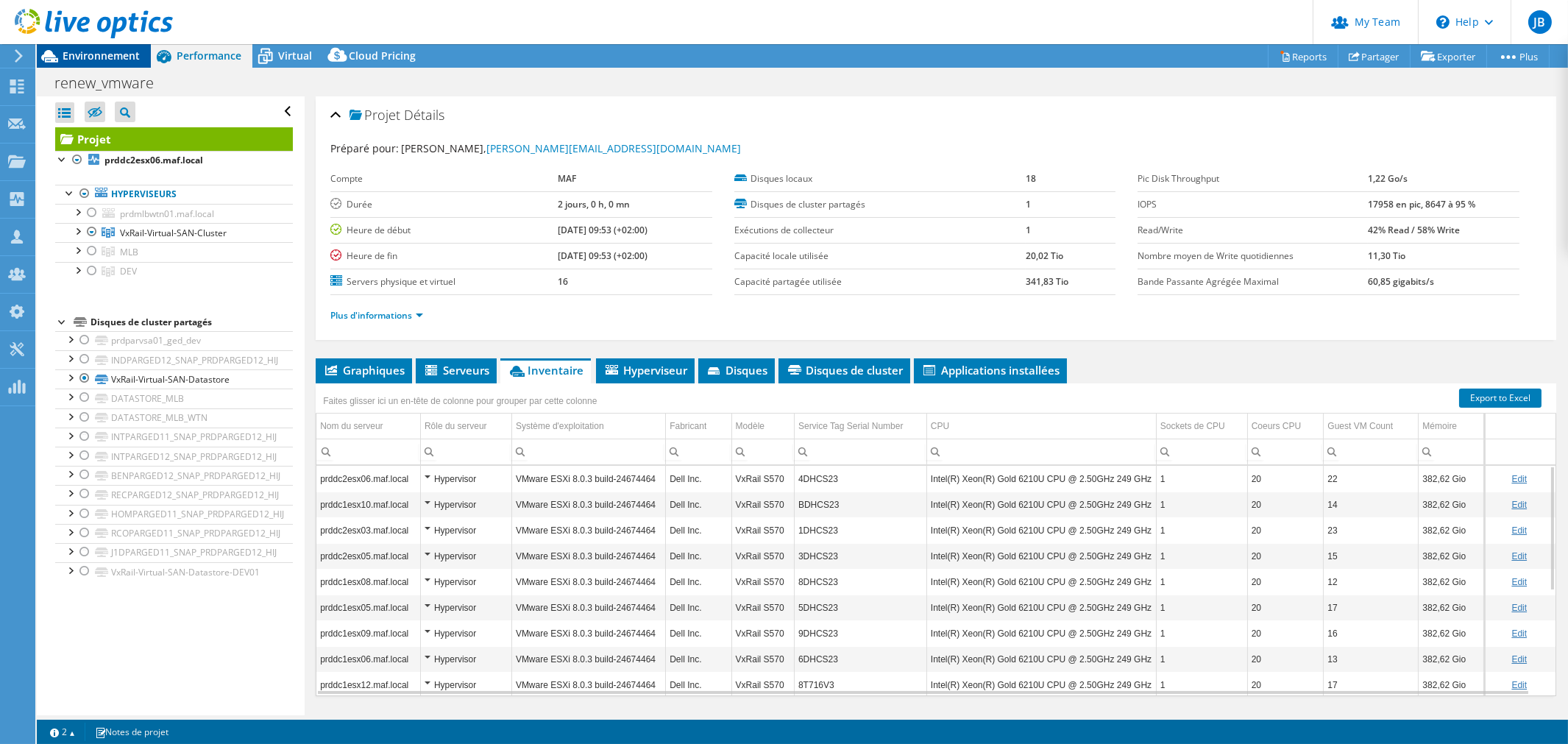
click at [122, 58] on span "Environnement" at bounding box center [102, 55] width 77 height 14
